Goal: Task Accomplishment & Management: Manage account settings

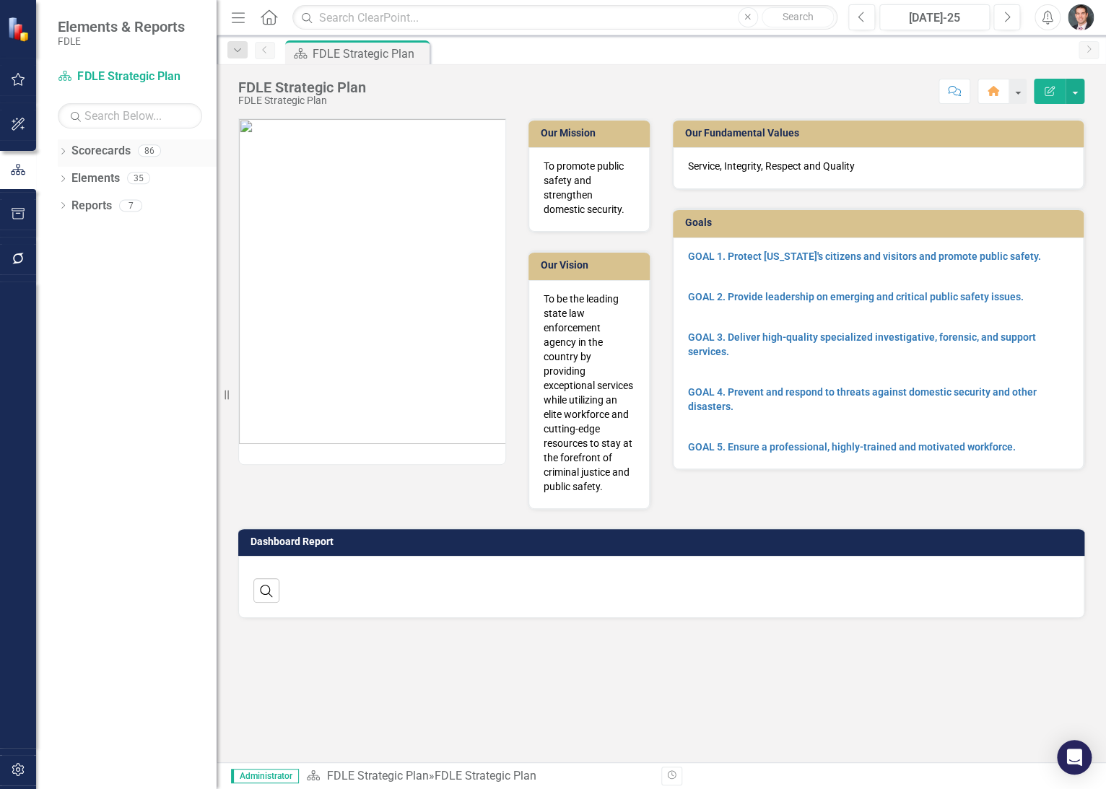
click at [64, 152] on icon "Dropdown" at bounding box center [63, 153] width 10 height 8
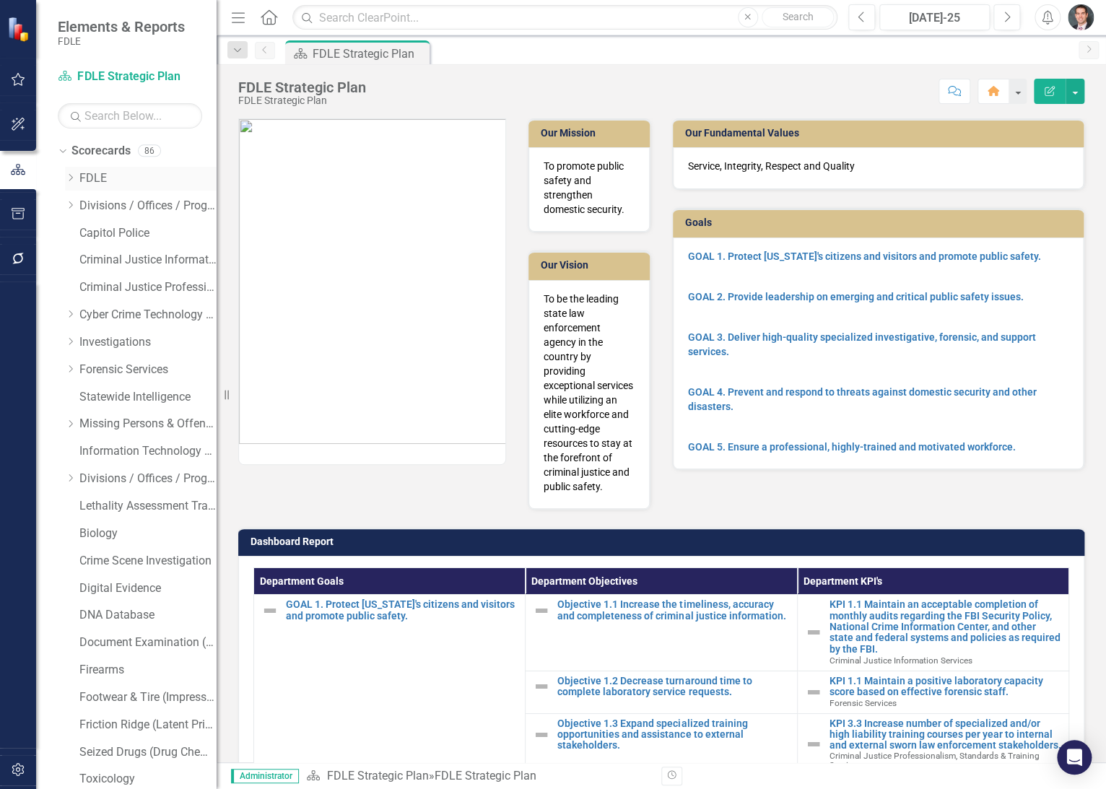
click at [69, 179] on icon "Dropdown" at bounding box center [70, 177] width 11 height 9
click at [87, 313] on icon "Dropdown" at bounding box center [84, 314] width 11 height 9
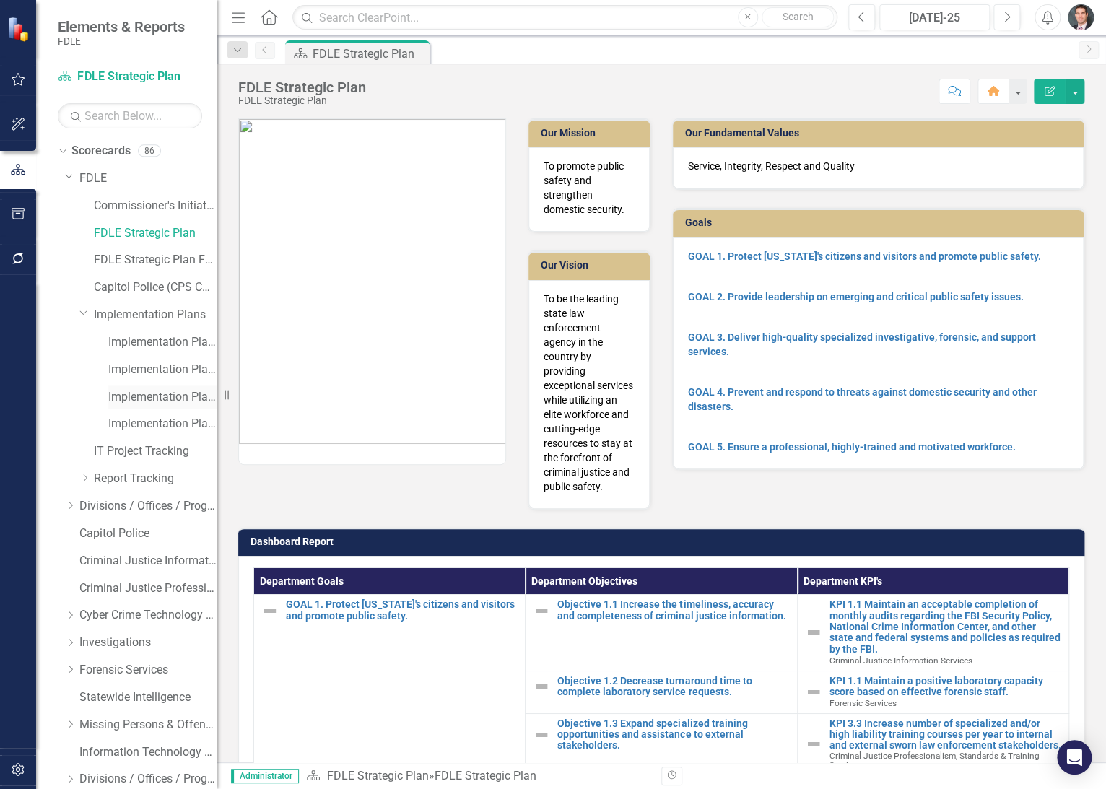
click at [144, 391] on link "Implementation Plan FY24/25" at bounding box center [162, 397] width 108 height 17
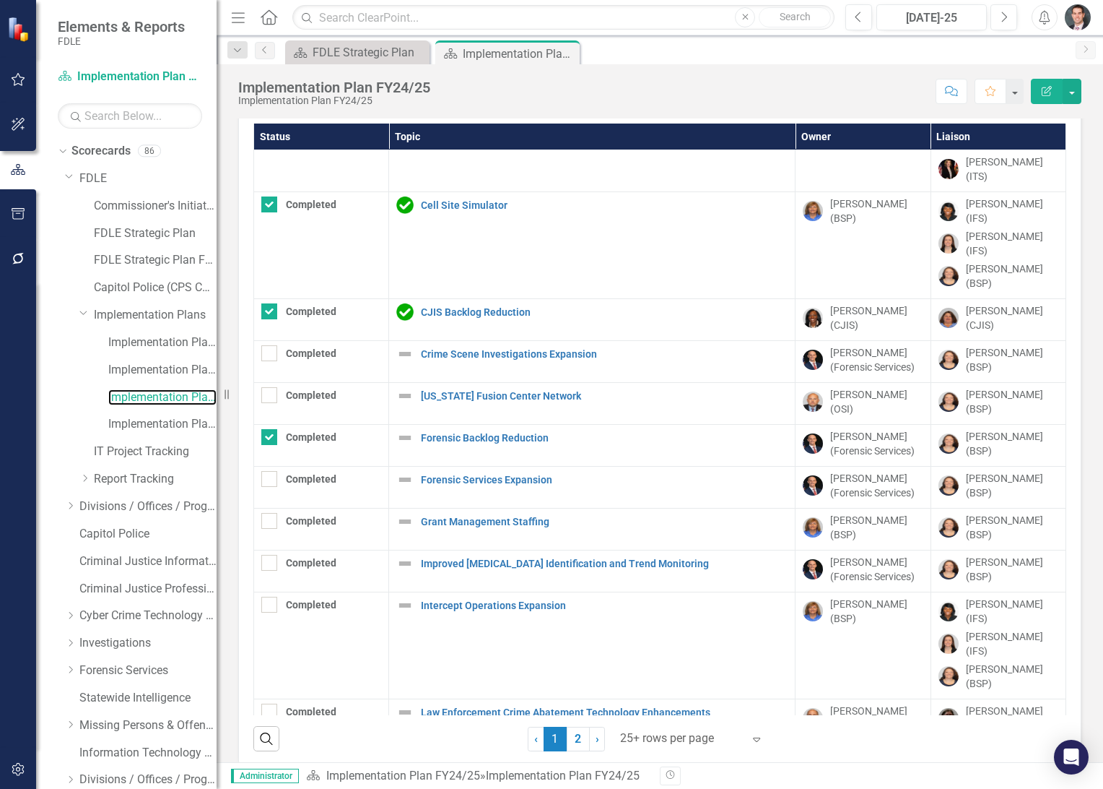
scroll to position [52, 0]
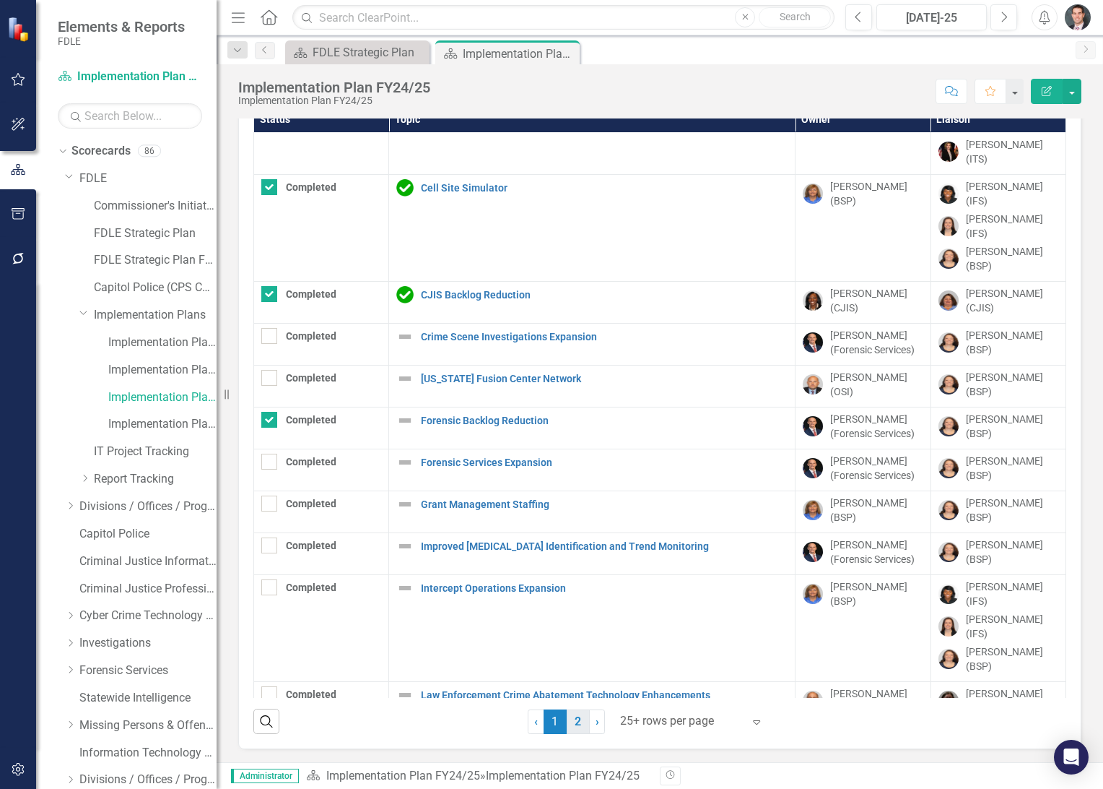
click at [572, 721] on link "2" at bounding box center [578, 721] width 23 height 25
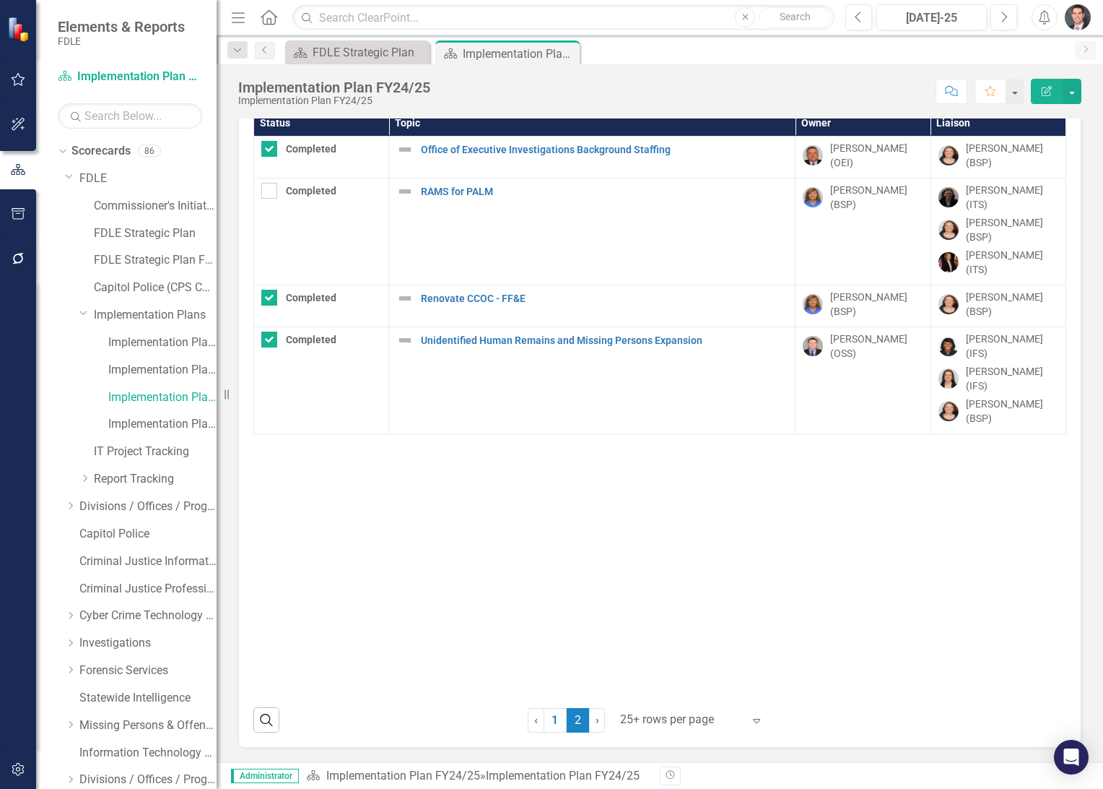
scroll to position [47, 0]
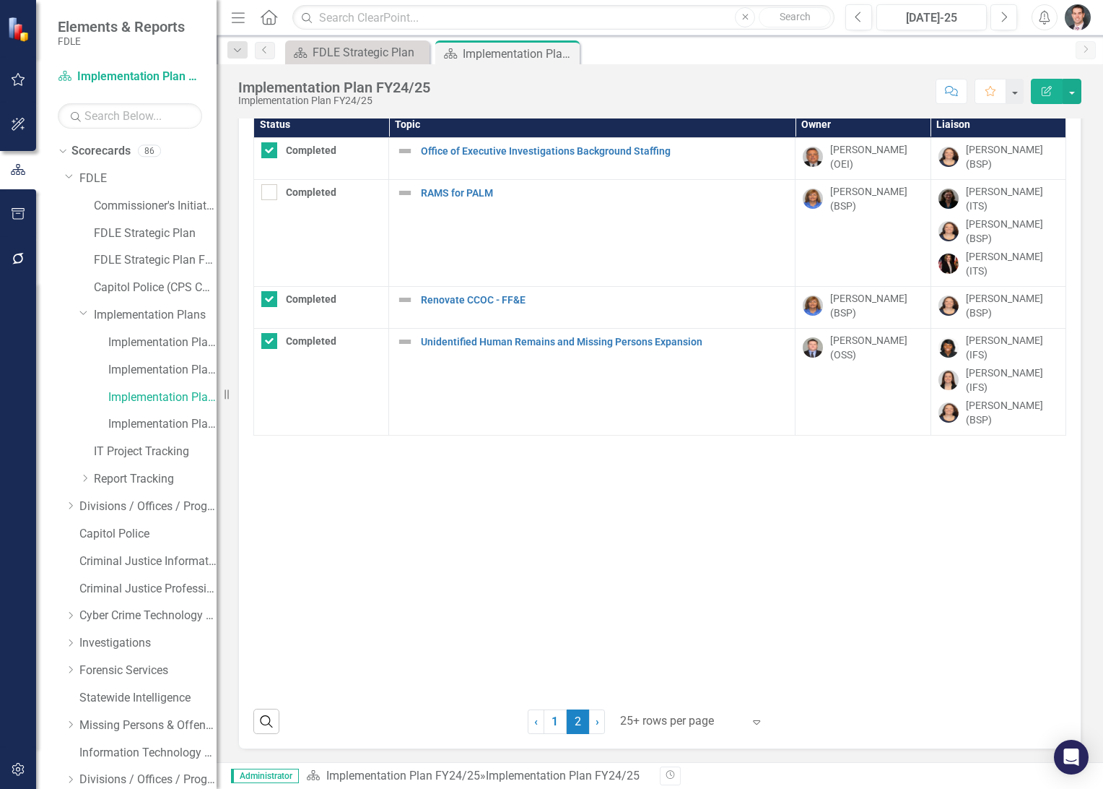
checkbox input "false"
click at [557, 720] on link "1" at bounding box center [555, 721] width 23 height 25
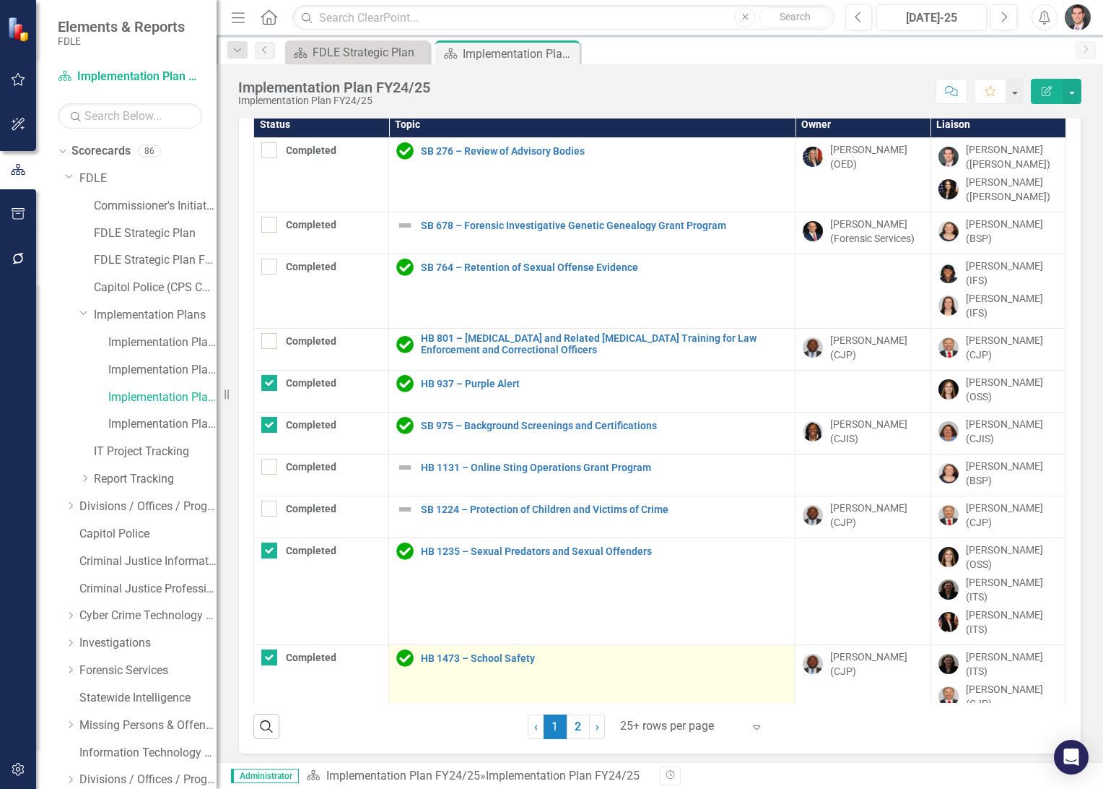
checkbox input "true"
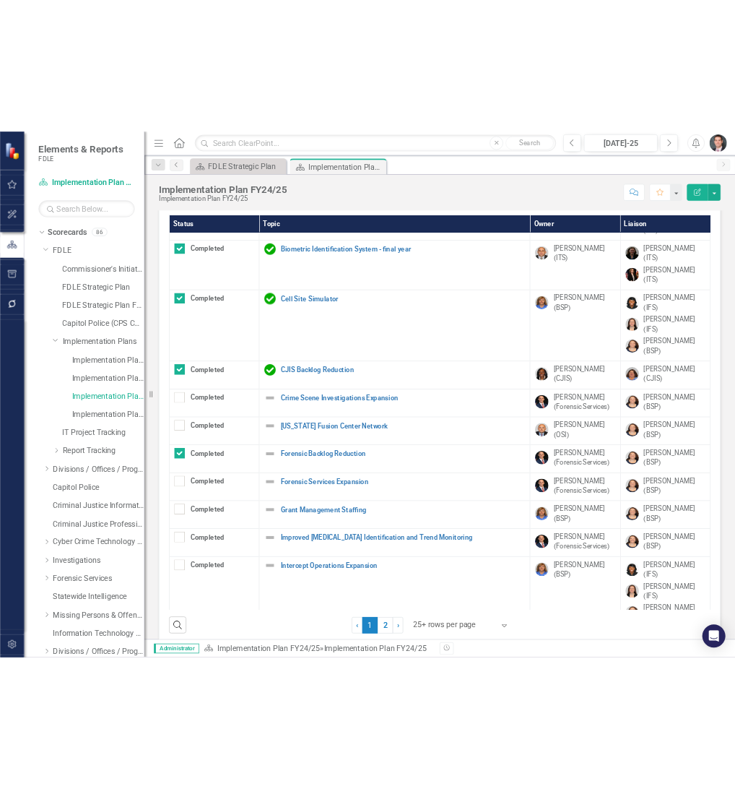
scroll to position [52, 0]
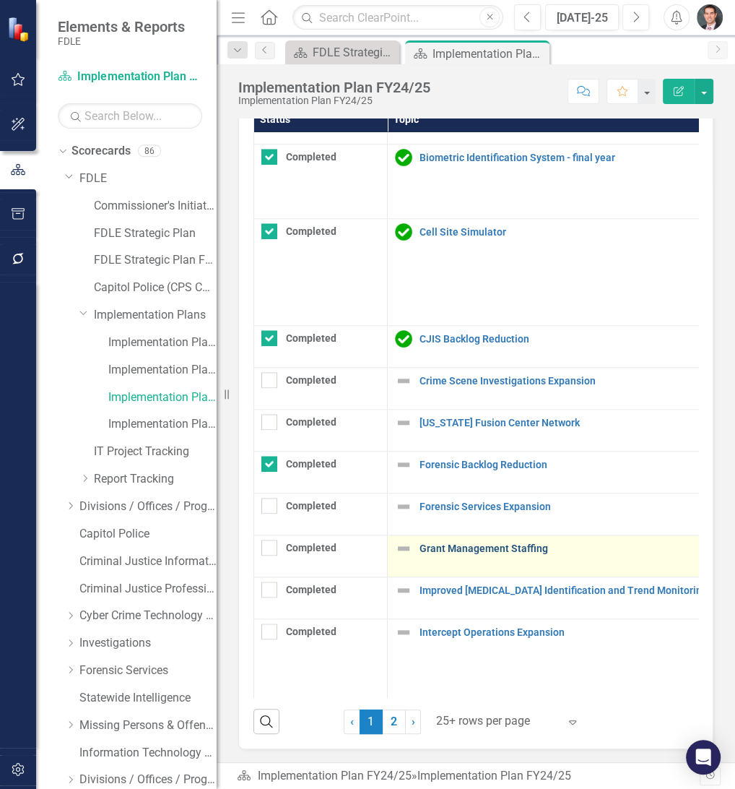
click at [473, 543] on link "Grant Management Staffing" at bounding box center [601, 548] width 362 height 11
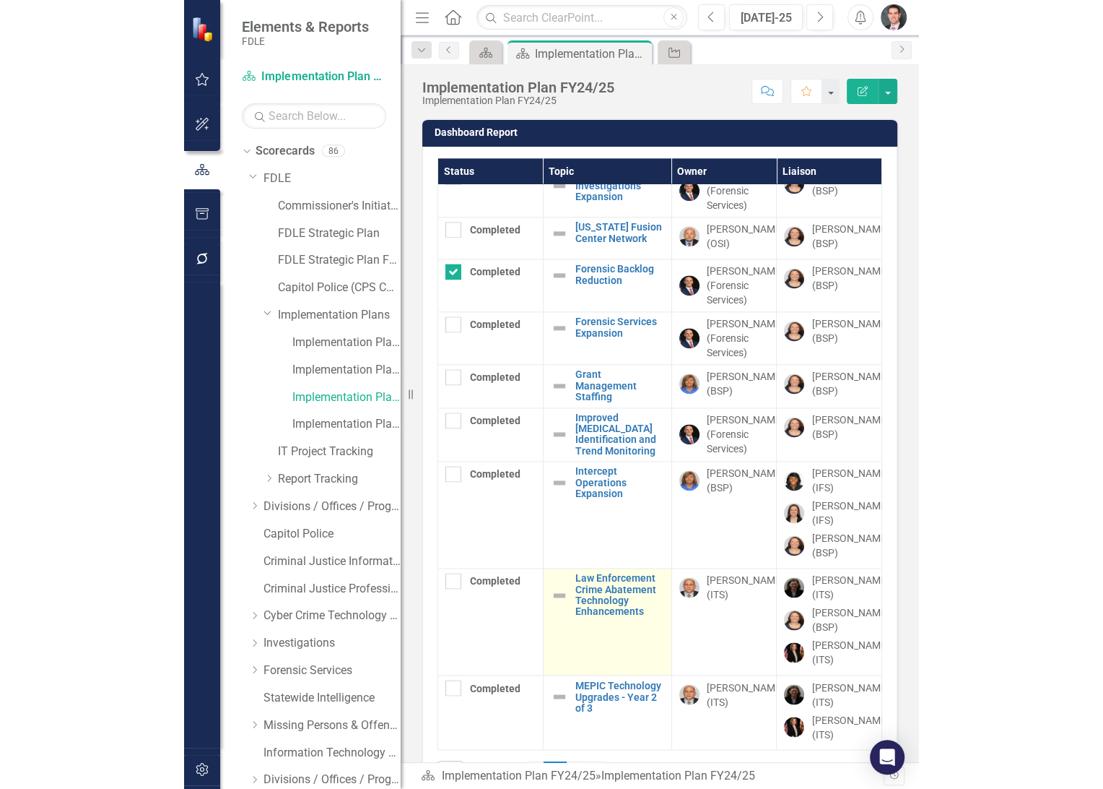
scroll to position [1450, 0]
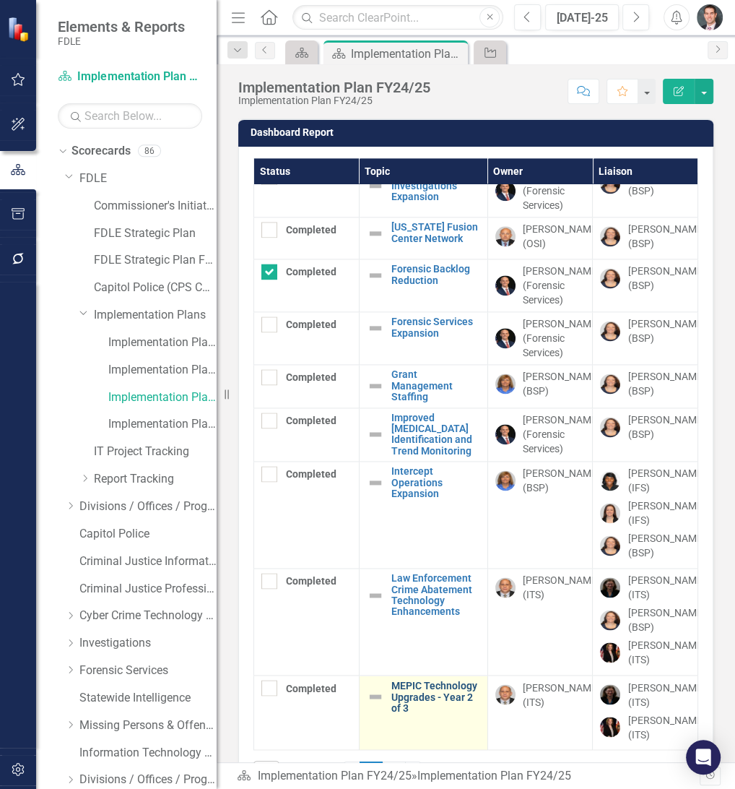
click at [416, 679] on link "MEPIC Technology Upgrades - Year 2 of 3" at bounding box center [435, 695] width 89 height 33
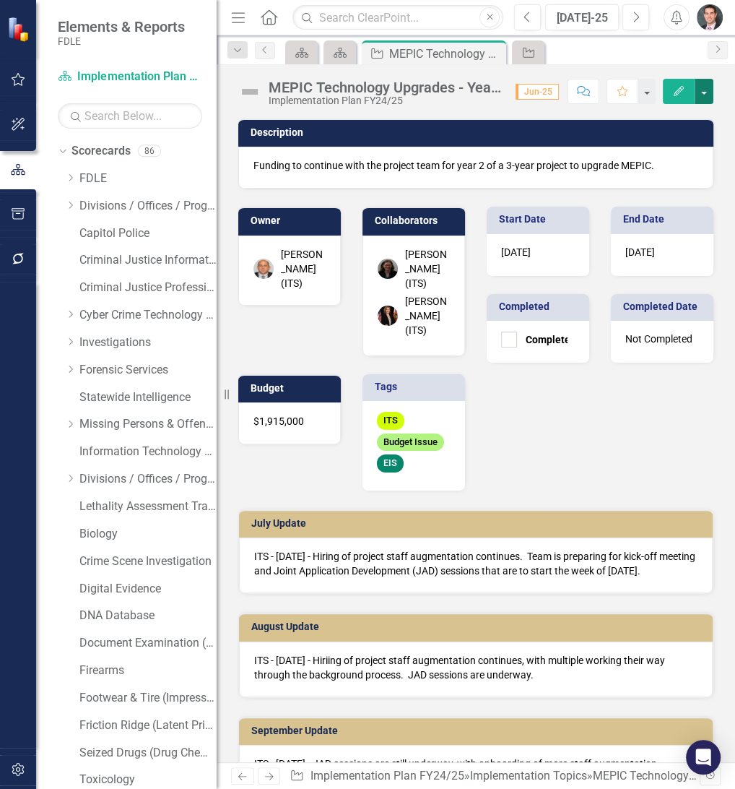
click at [701, 87] on button "button" at bounding box center [704, 91] width 19 height 25
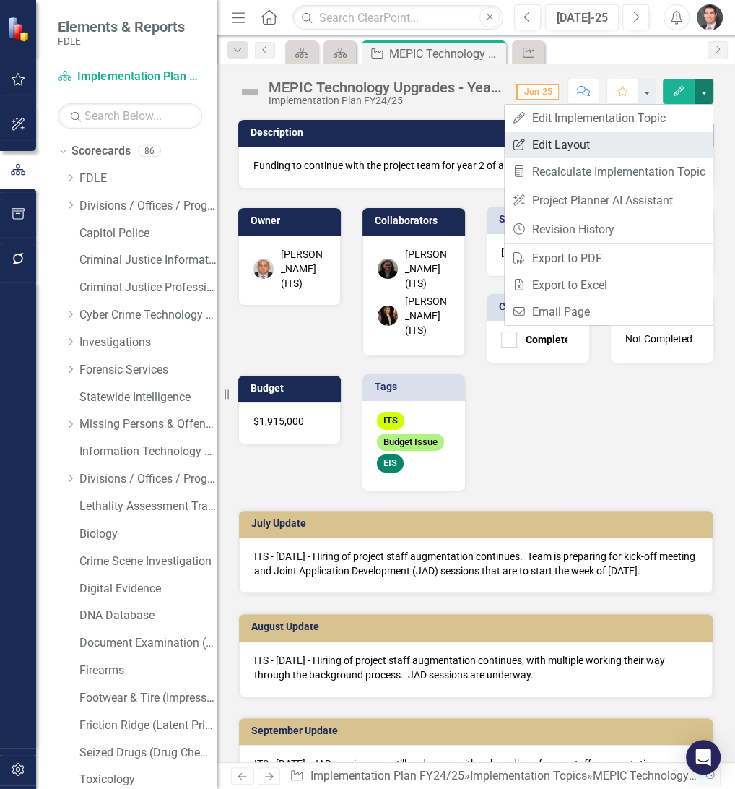
click at [652, 148] on link "Edit Report Edit Layout" at bounding box center [609, 144] width 208 height 27
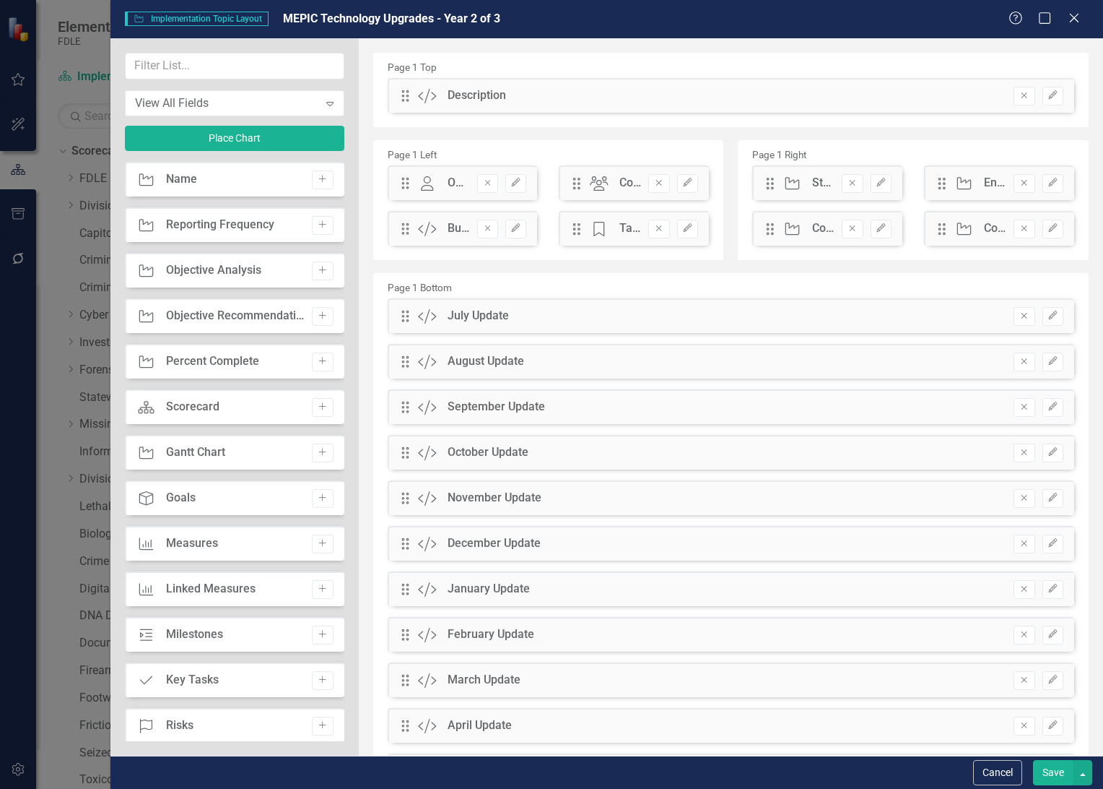
click at [621, 182] on div "Collaborators" at bounding box center [631, 183] width 22 height 17
click at [686, 183] on icon "Edit" at bounding box center [687, 182] width 11 height 9
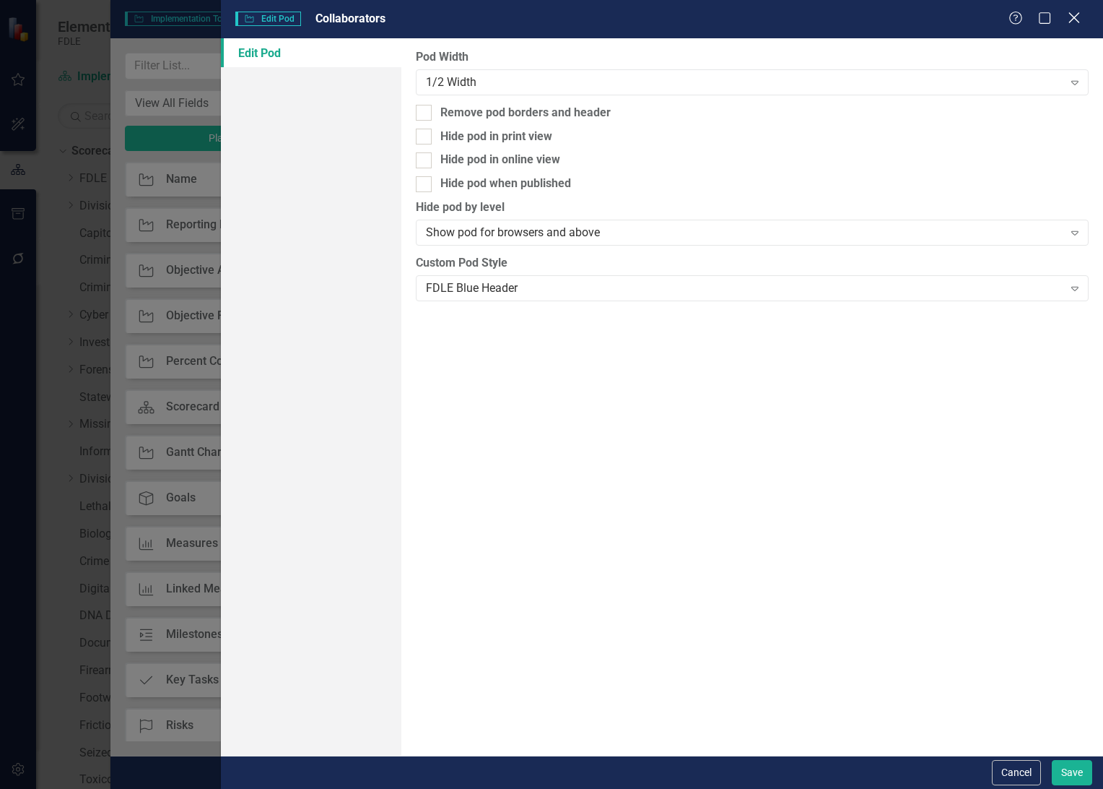
click at [1074, 17] on icon at bounding box center [1074, 17] width 11 height 11
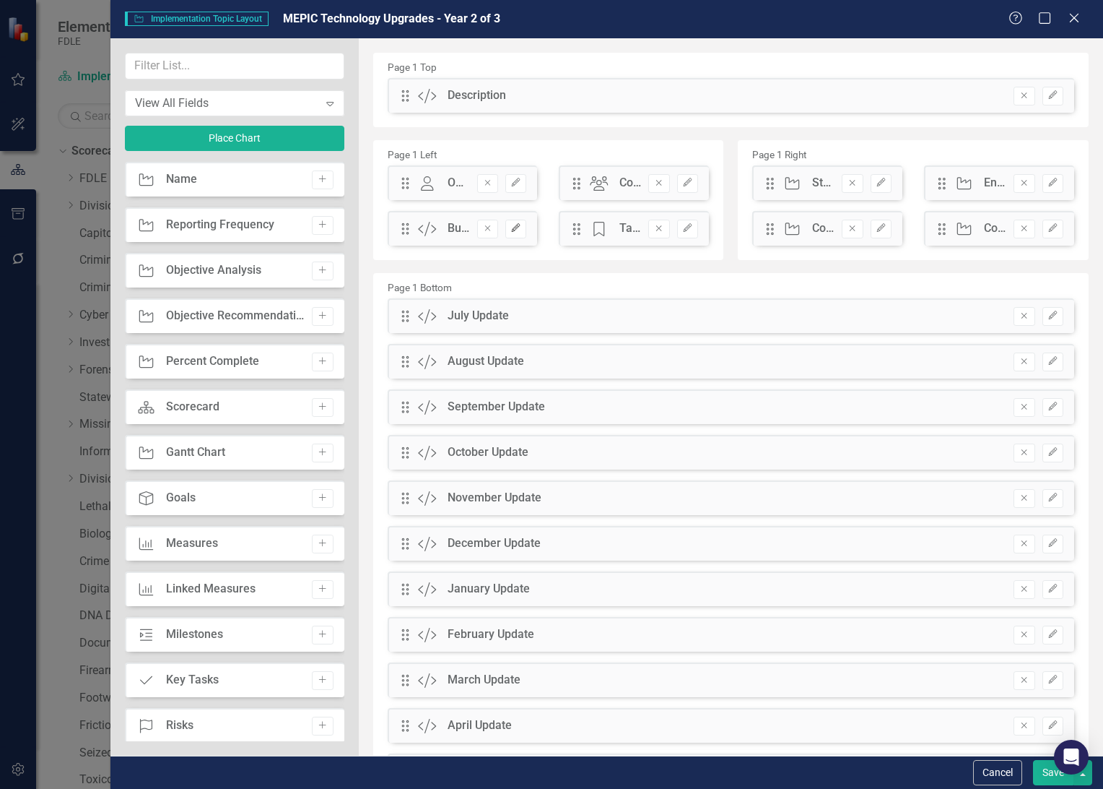
click at [516, 231] on icon "Edit" at bounding box center [516, 228] width 11 height 9
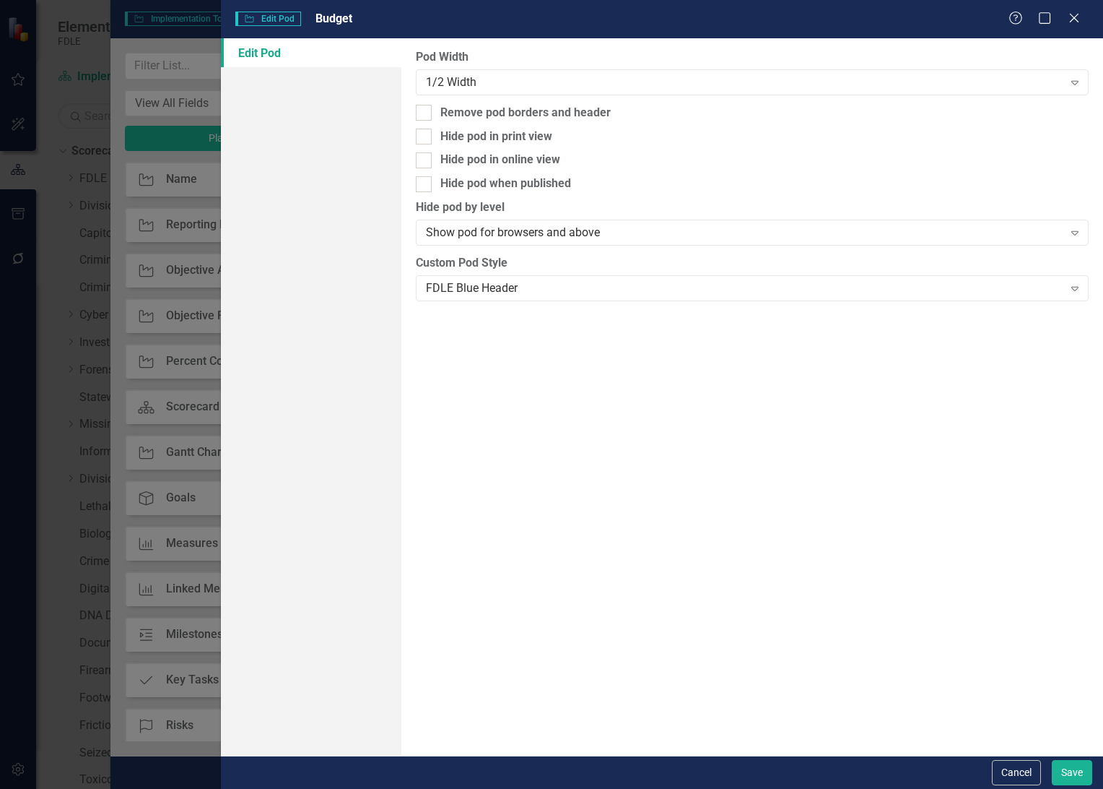
click at [1082, 20] on div "Help Maximize Close" at bounding box center [1049, 19] width 80 height 17
click at [1074, 22] on icon "Close" at bounding box center [1074, 18] width 18 height 14
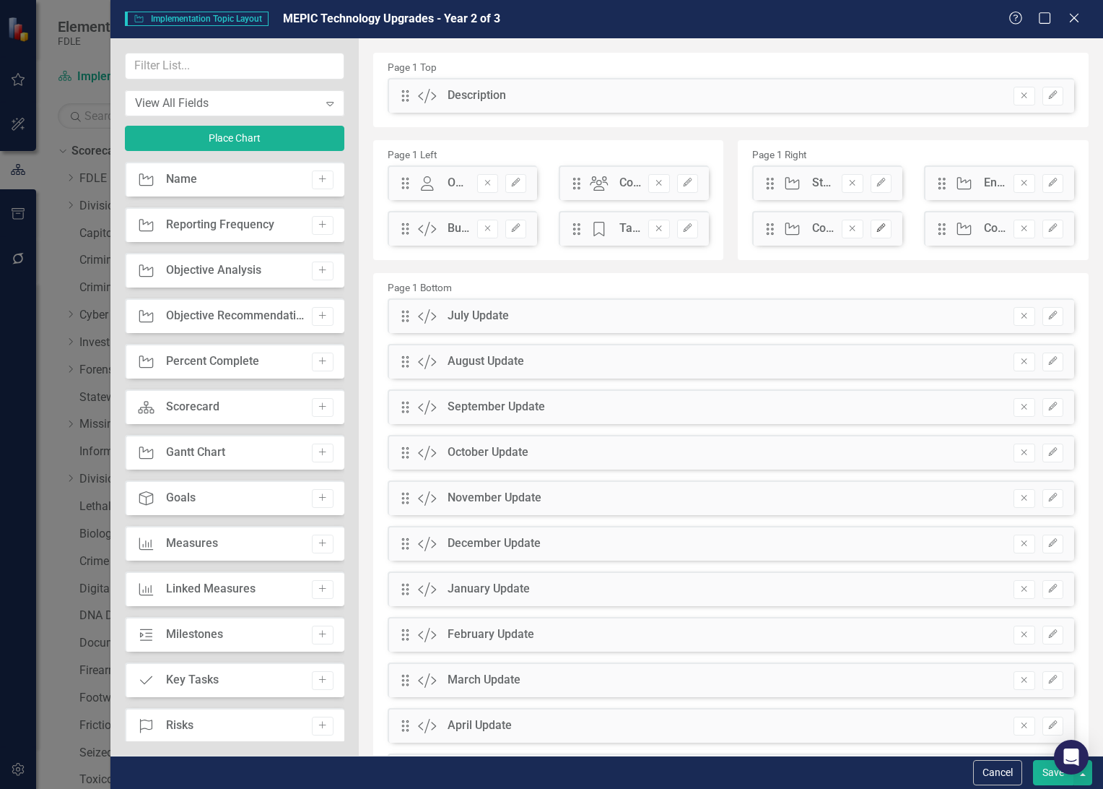
click at [876, 231] on icon "Edit" at bounding box center [881, 228] width 11 height 9
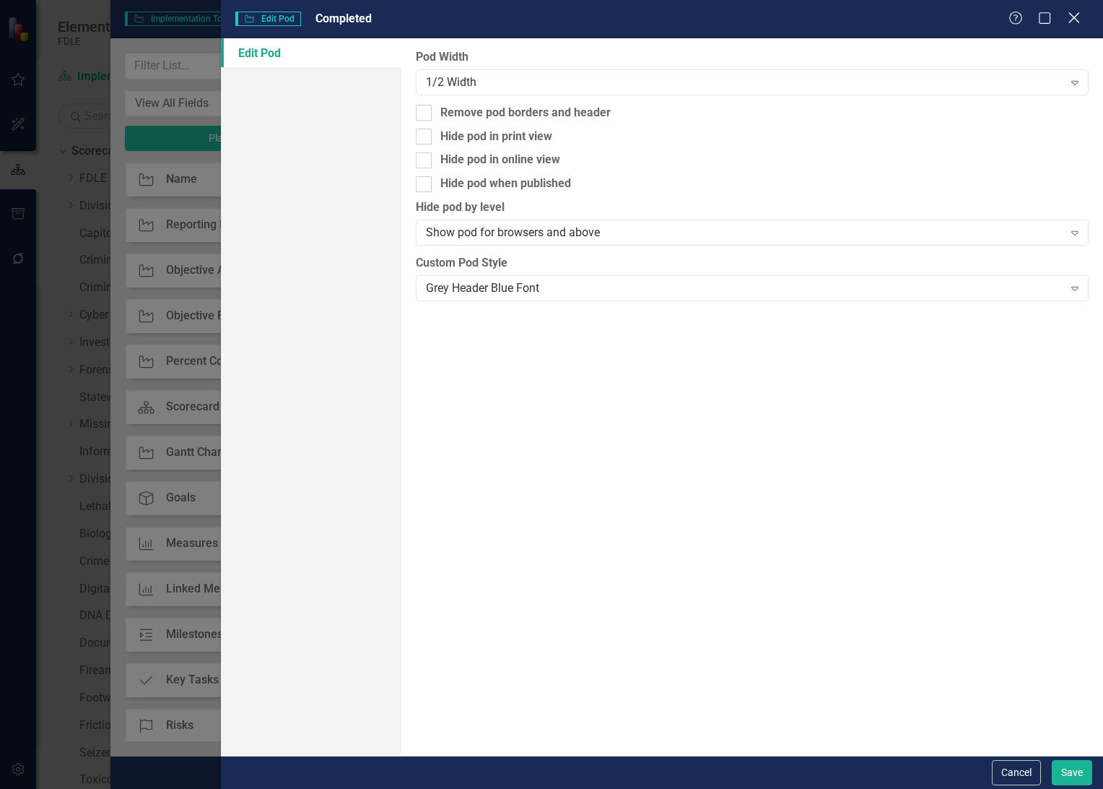
click at [1073, 17] on icon at bounding box center [1074, 17] width 11 height 11
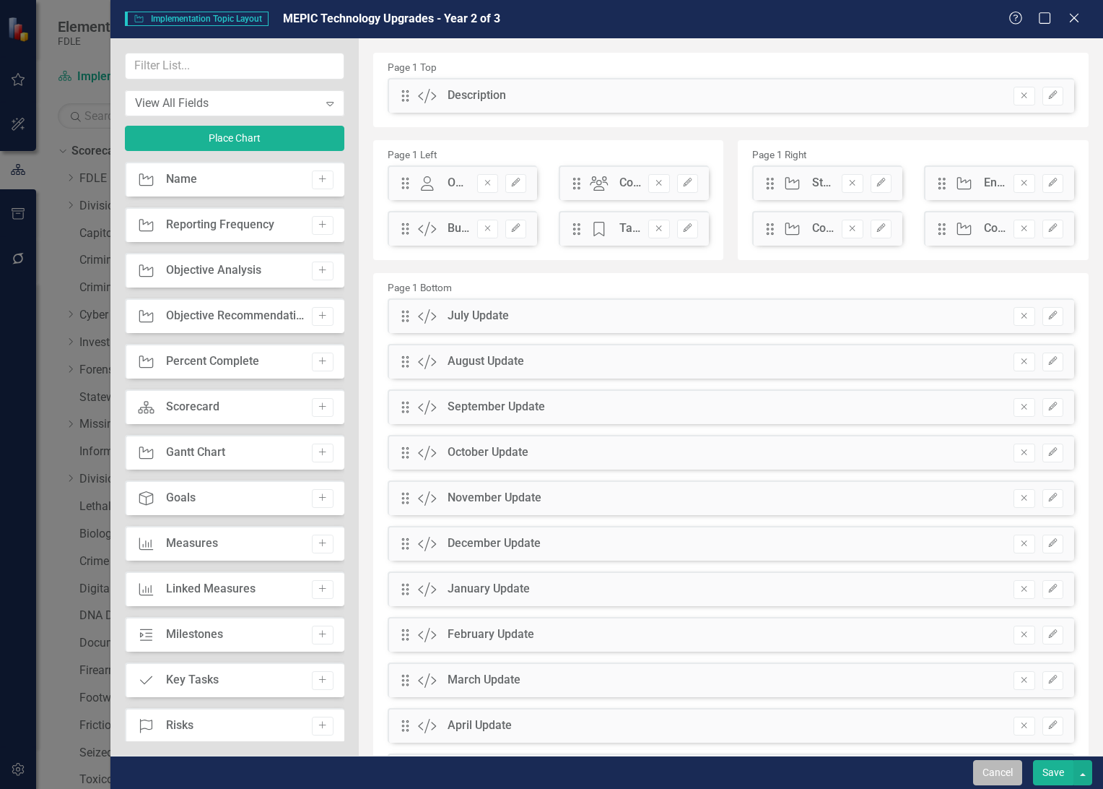
click at [999, 767] on button "Cancel" at bounding box center [997, 772] width 49 height 25
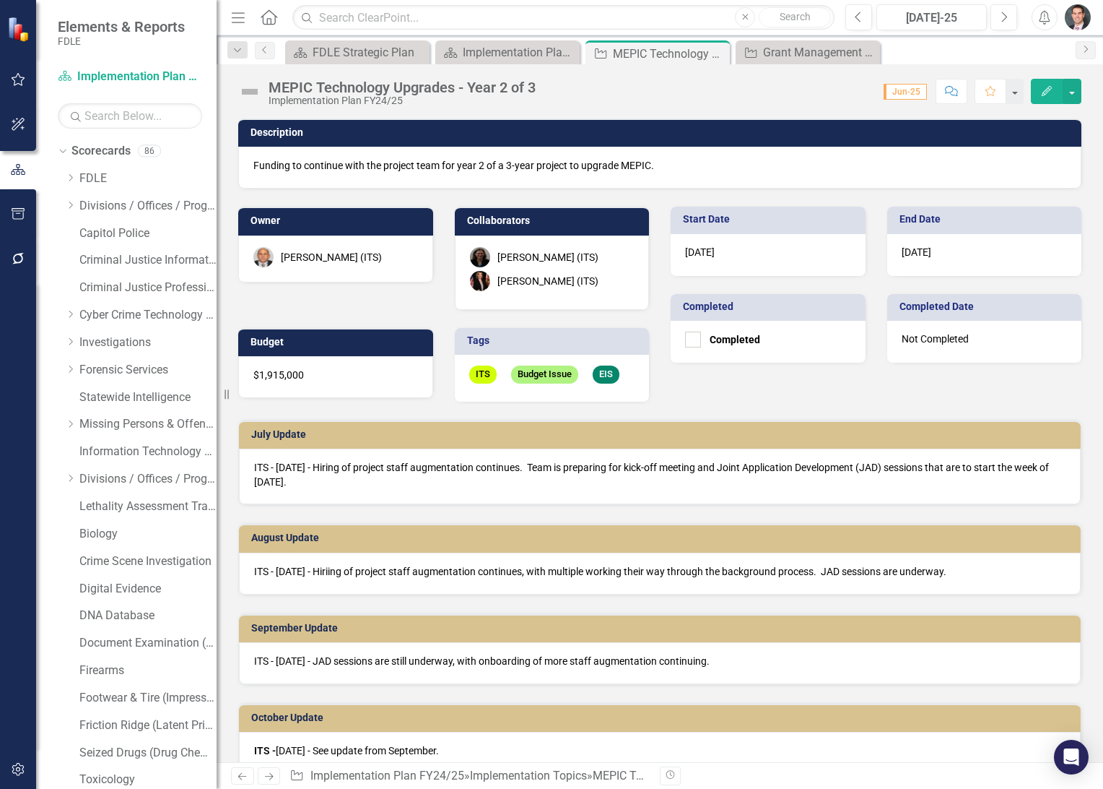
click at [392, 158] on p "Funding to continue with the project team for year 2 of a 3-year project to upg…" at bounding box center [659, 165] width 813 height 14
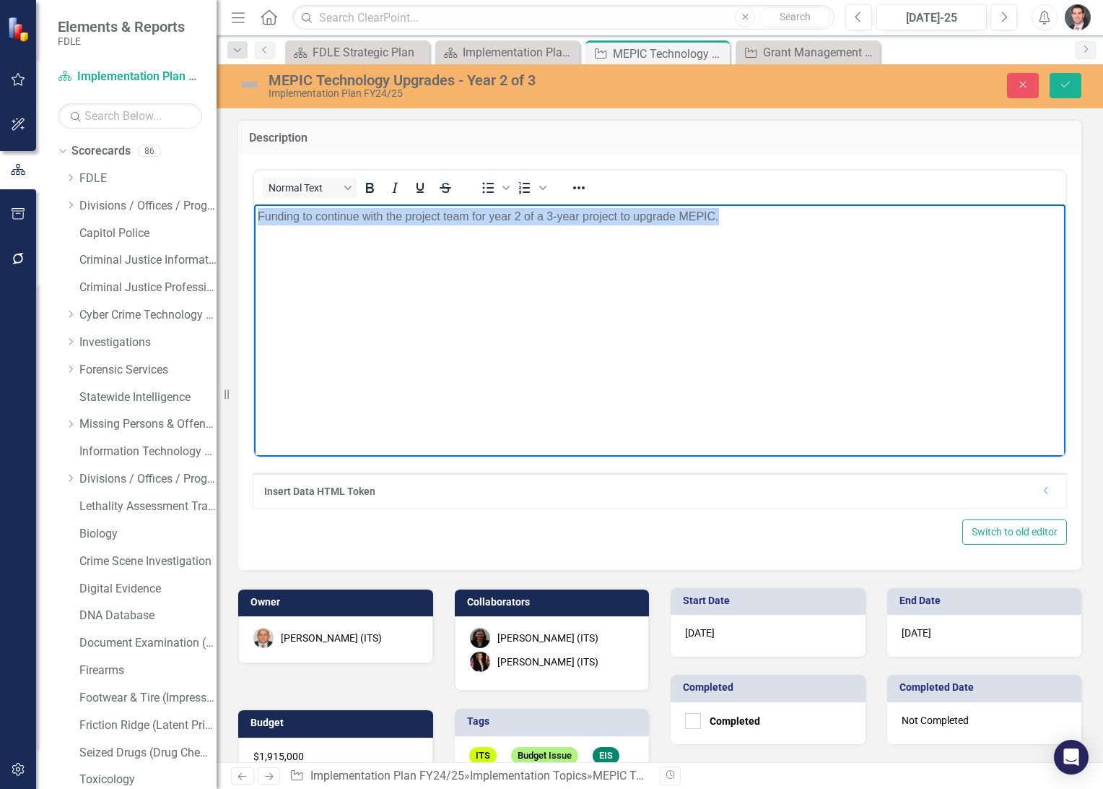
drag, startPoint x: 702, startPoint y: 215, endPoint x: 498, endPoint y: 413, distance: 284.4
click at [254, 209] on html "Funding to continue with the project team for year 2 of a 3-year project to upg…" at bounding box center [660, 312] width 812 height 217
copy p "Funding to continue with the project team for year 2 of a 3-year project to upg…"
click at [1023, 93] on button "Close" at bounding box center [1023, 85] width 32 height 25
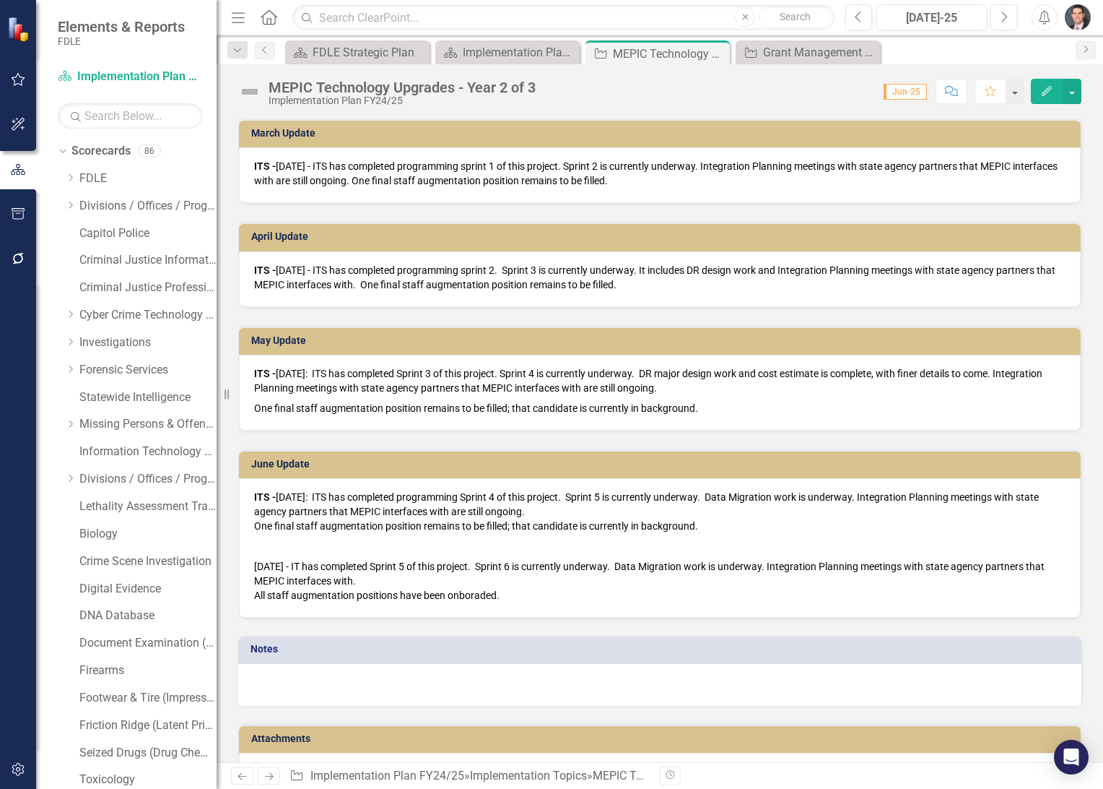
scroll to position [1151, 0]
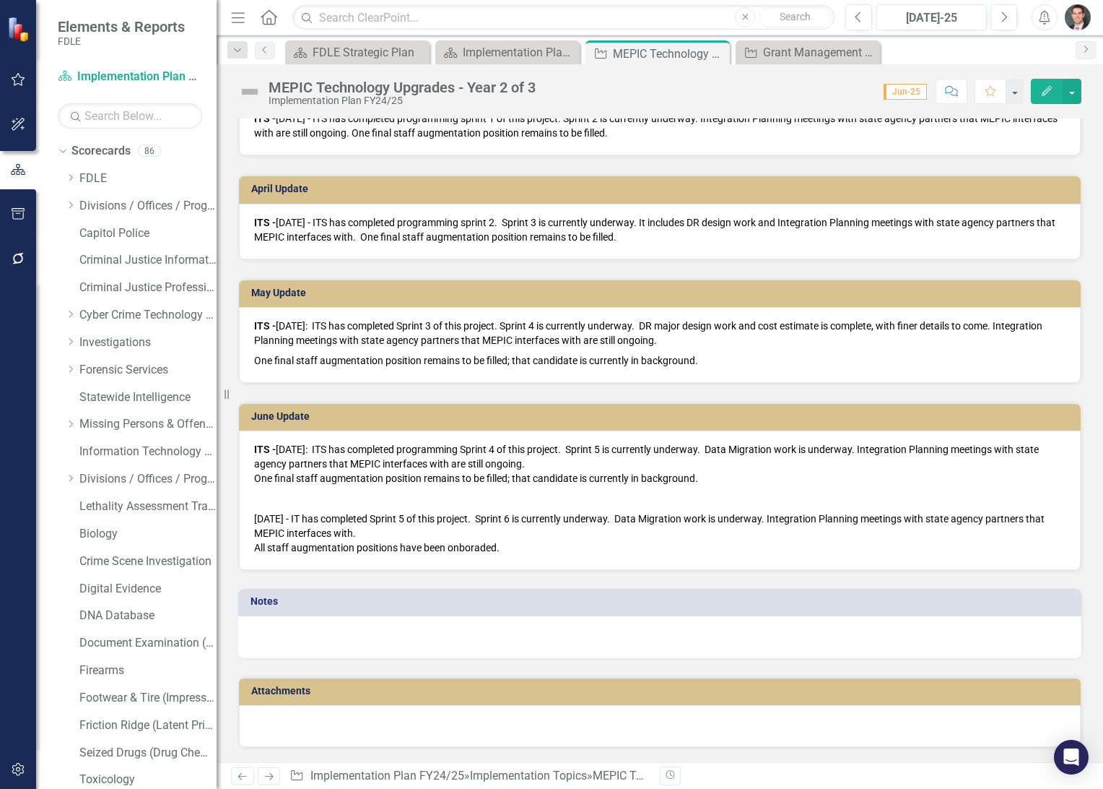
click at [298, 648] on div at bounding box center [659, 637] width 843 height 42
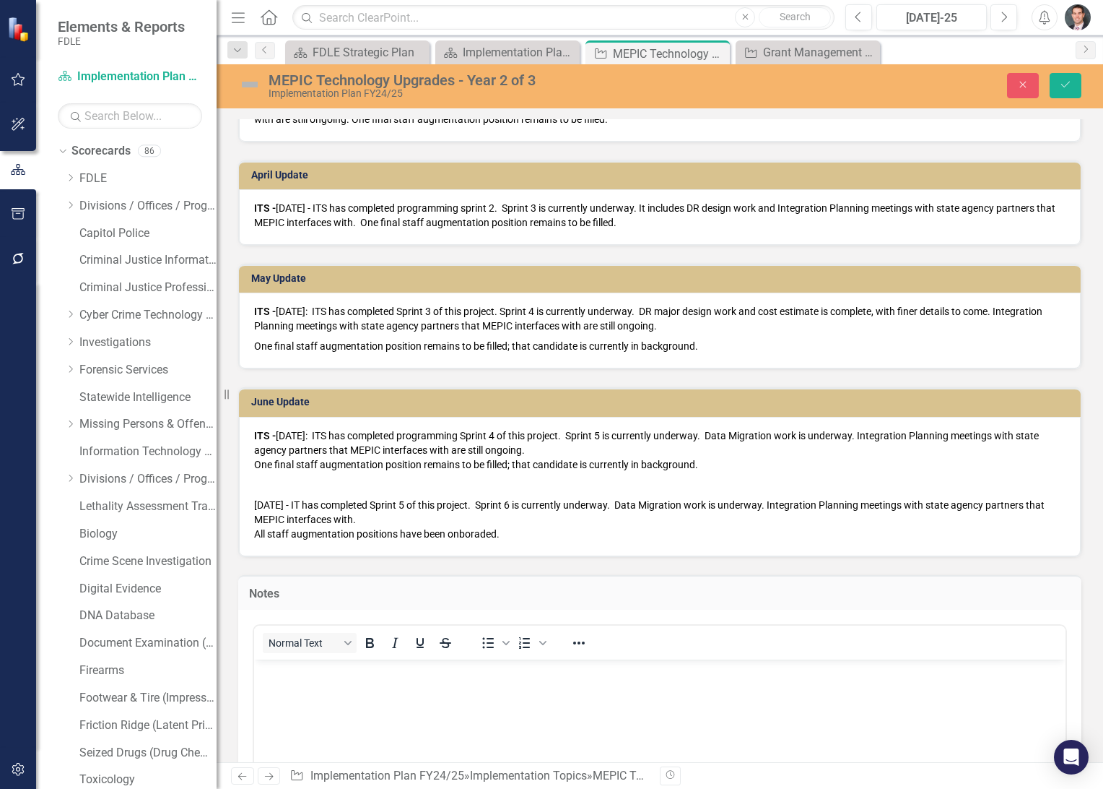
scroll to position [0, 0]
click at [520, 541] on p "[DATE] - IT has completed Sprint 5 of this project. Sprint 6 is currently under…" at bounding box center [660, 518] width 812 height 46
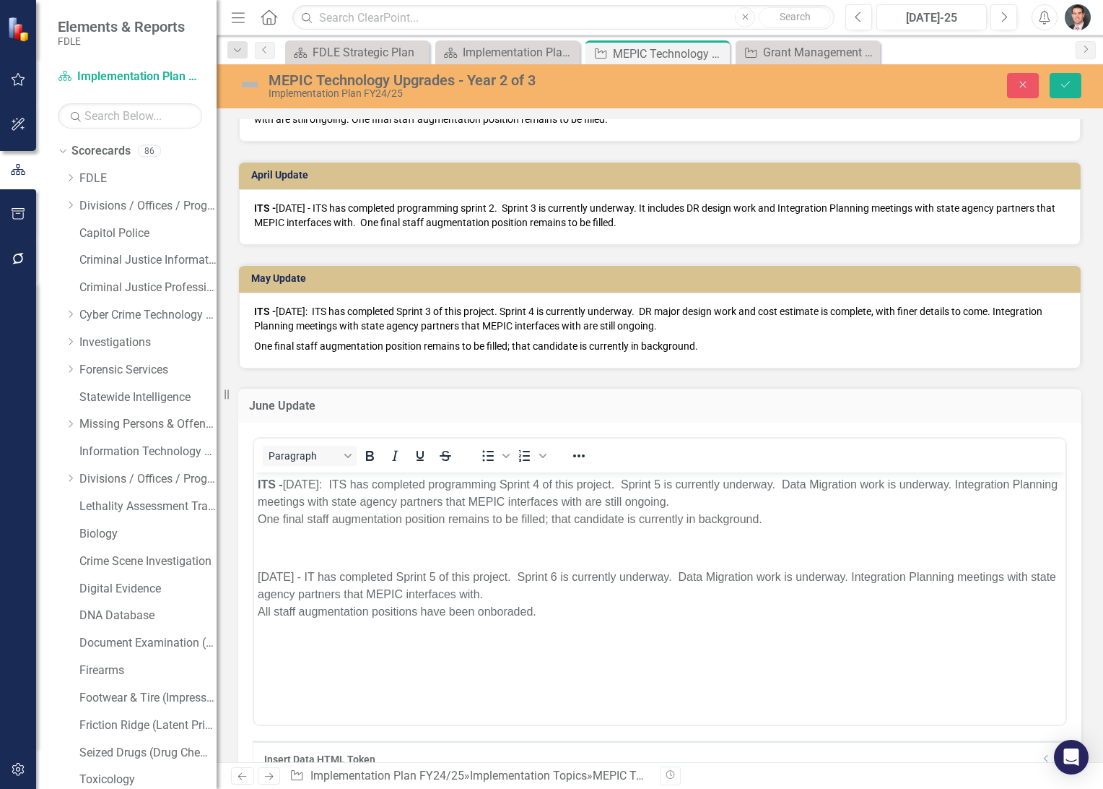
click at [582, 610] on p "[DATE] - IT has completed Sprint 5 of this project. Sprint 6 is currently under…" at bounding box center [660, 594] width 804 height 52
click at [1069, 81] on icon "Save" at bounding box center [1065, 84] width 13 height 10
